Goal: Information Seeking & Learning: Check status

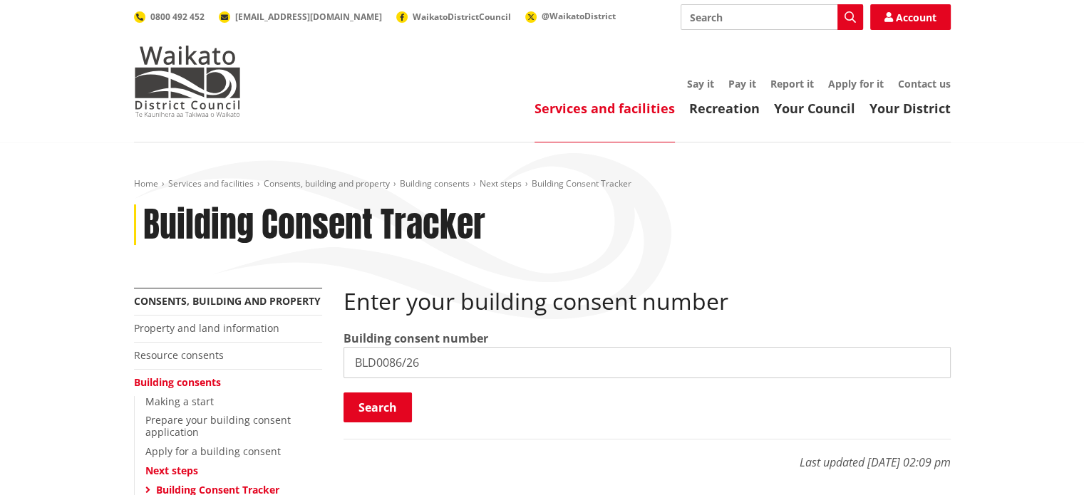
type input "BLD0086/26"
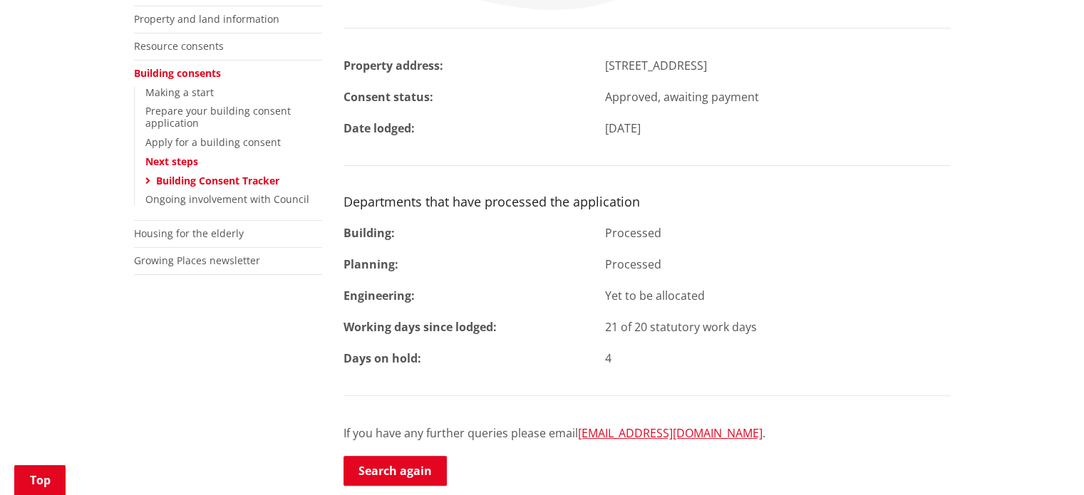
scroll to position [356, 0]
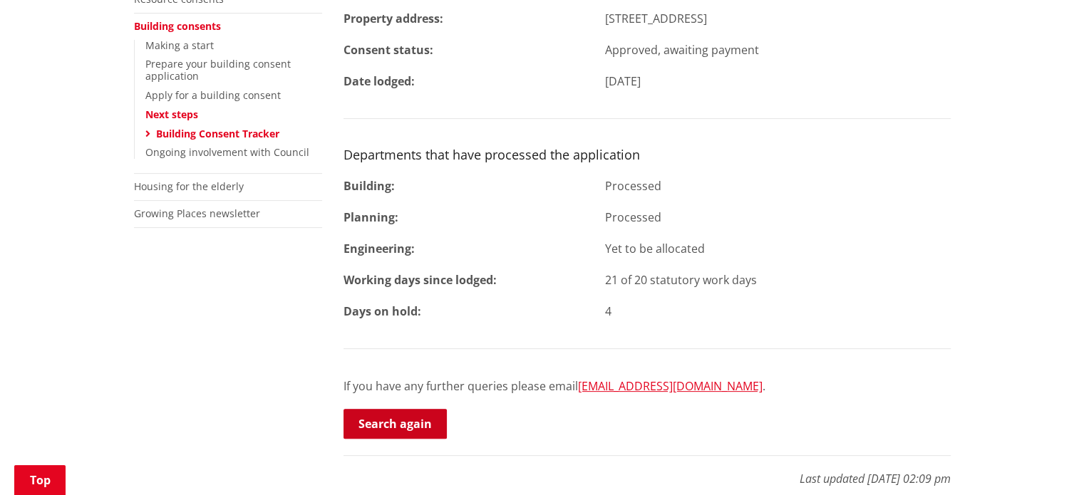
click at [421, 420] on link "Search again" at bounding box center [394, 424] width 103 height 30
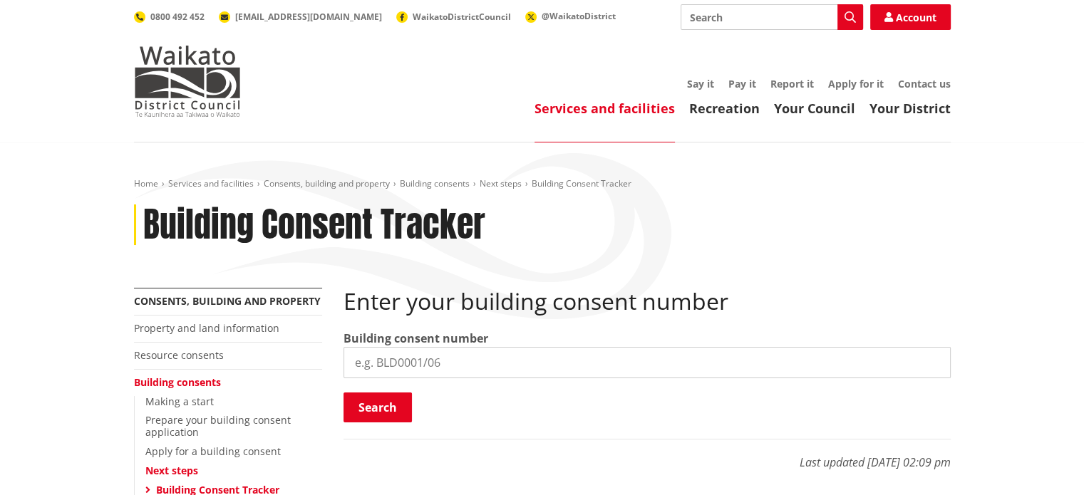
click at [447, 372] on input "search" at bounding box center [646, 362] width 607 height 31
type input "BLD0087/26"
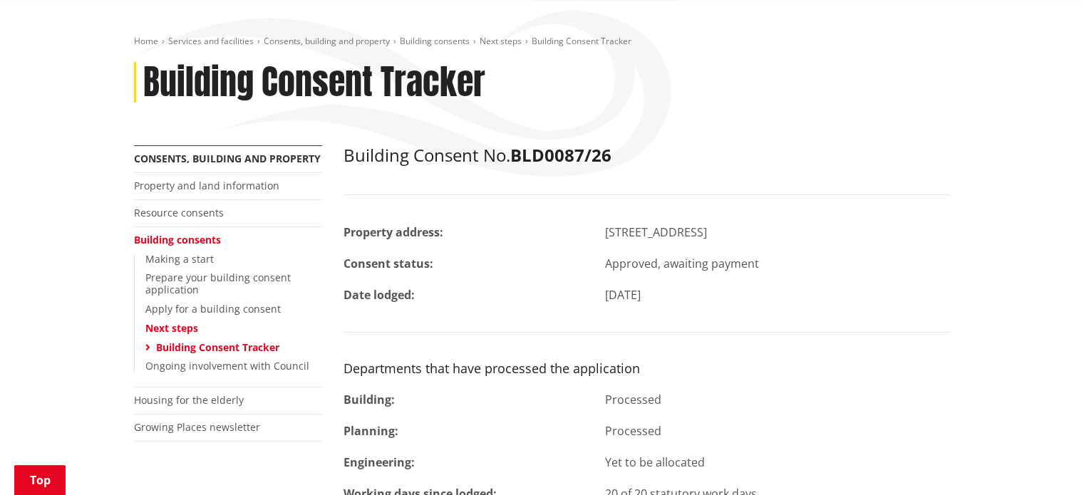
scroll to position [214, 0]
